Goal: Task Accomplishment & Management: Manage account settings

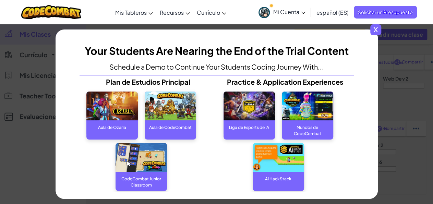
click at [376, 28] on span "x" at bounding box center [375, 29] width 11 height 11
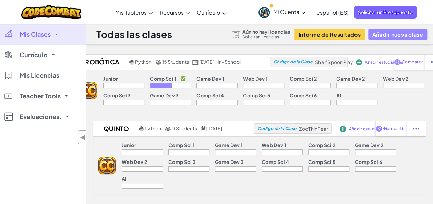
click at [383, 36] on button "Añadir nueva clase" at bounding box center [397, 34] width 59 height 11
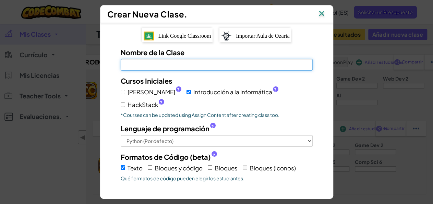
click at [251, 62] on input "Nombre de la Clase El campo es obligatorio" at bounding box center [217, 65] width 192 height 12
type input "ROBÓTICA 6°"
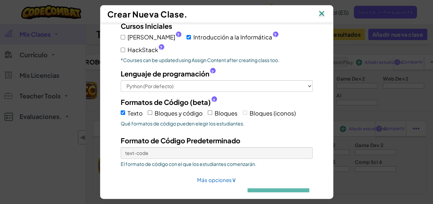
scroll to position [58, 0]
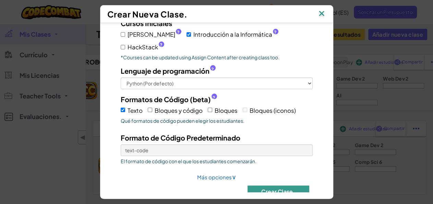
click at [278, 185] on button "Crear Clase." at bounding box center [278, 191] width 62 height 12
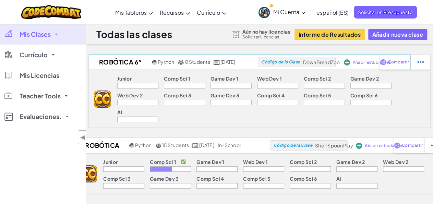
click at [350, 64] on img at bounding box center [346, 62] width 6 height 6
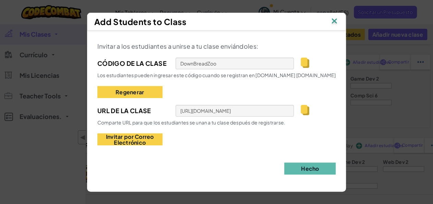
click at [306, 60] on img at bounding box center [304, 63] width 9 height 10
click at [305, 114] on img at bounding box center [304, 110] width 9 height 10
click at [307, 166] on button "Hecho" at bounding box center [309, 168] width 51 height 12
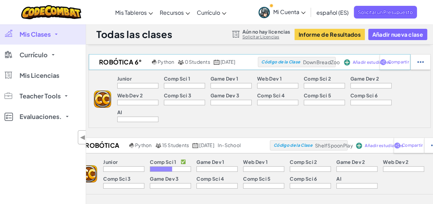
click at [350, 61] on img at bounding box center [346, 62] width 6 height 6
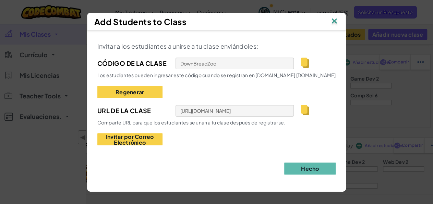
click at [336, 17] on img at bounding box center [333, 21] width 9 height 10
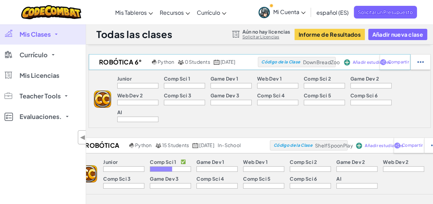
click at [379, 63] on span "Añadir estudiantes" at bounding box center [371, 62] width 38 height 4
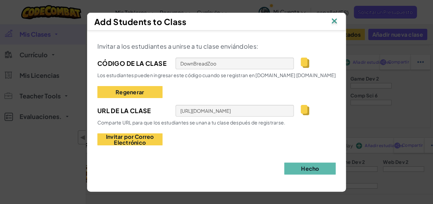
click at [334, 24] on img at bounding box center [333, 21] width 9 height 10
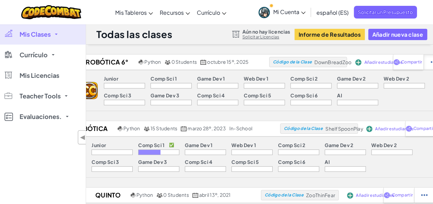
click at [429, 65] on div at bounding box center [433, 61] width 20 height 15
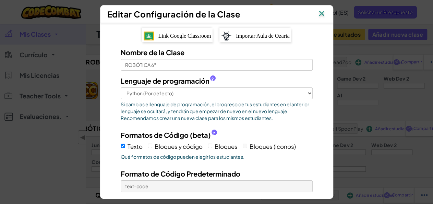
click at [324, 13] on img at bounding box center [321, 14] width 9 height 10
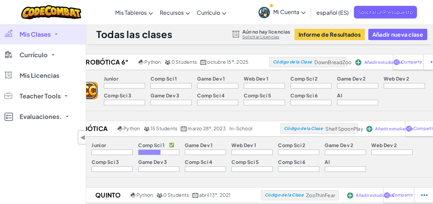
click at [89, 95] on img at bounding box center [88, 90] width 17 height 17
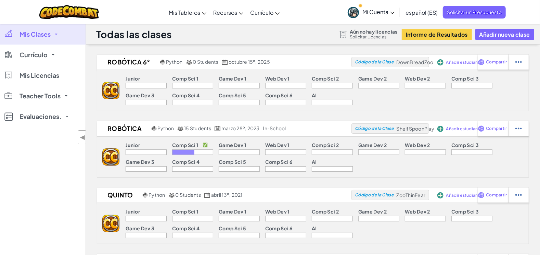
click at [401, 115] on div "ROBÓTICA 6° Python 0 Students octubre 15º, 2025 Código de la Clase DownBreadZoo…" at bounding box center [313, 182] width 454 height 256
click at [432, 64] on span "Añadir estudiantes" at bounding box center [466, 62] width 38 height 4
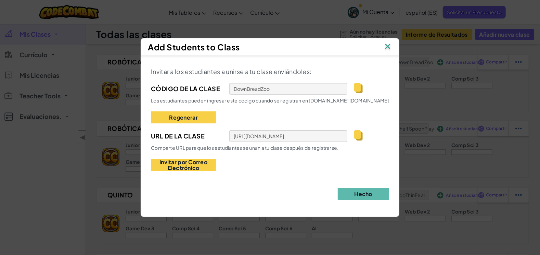
click at [390, 44] on img at bounding box center [388, 47] width 9 height 10
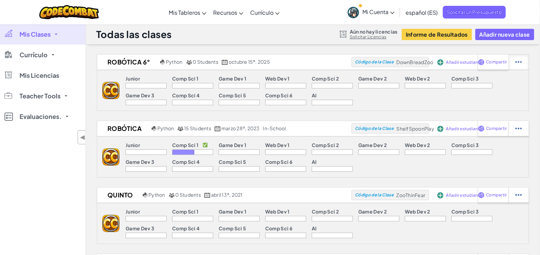
click at [432, 61] on img at bounding box center [519, 62] width 7 height 6
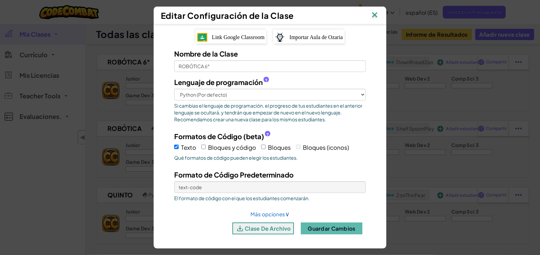
click at [378, 16] on img at bounding box center [375, 15] width 9 height 10
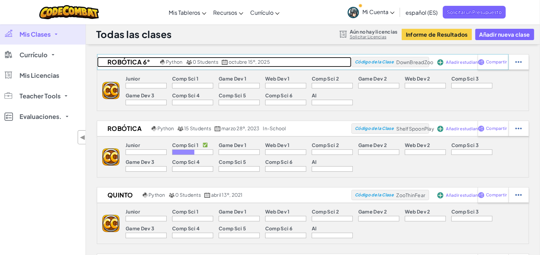
click at [134, 61] on h2 "ROBÓTICA 6°" at bounding box center [127, 62] width 61 height 10
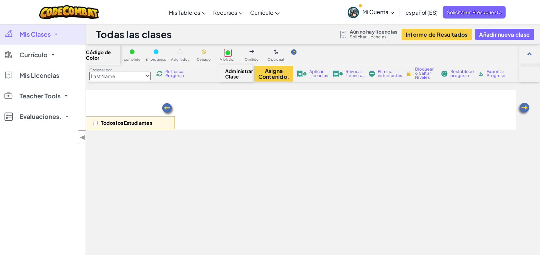
select select "560f1a9f22961295f9427742"
